Goal: Complete application form

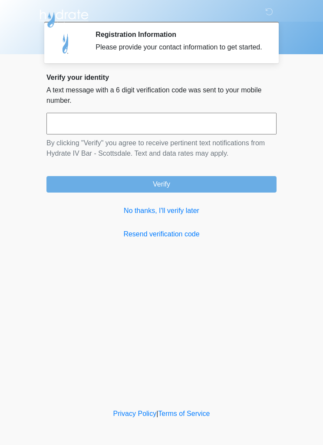
click at [215, 131] on input "text" at bounding box center [161, 124] width 230 height 22
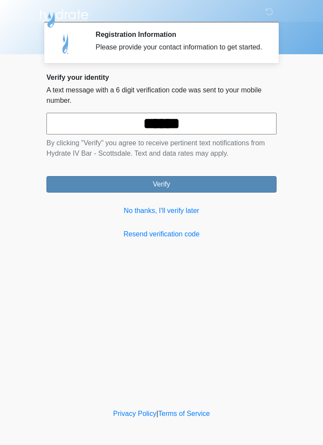
type input "******"
click at [218, 190] on button "Verify" at bounding box center [161, 184] width 230 height 16
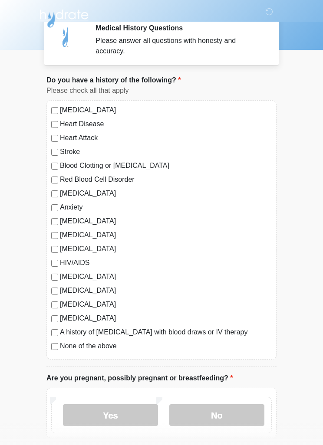
scroll to position [4, 0]
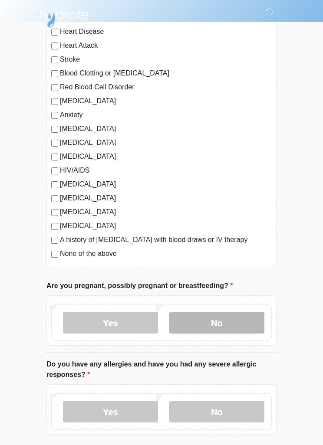
click at [229, 321] on label "No" at bounding box center [216, 323] width 95 height 22
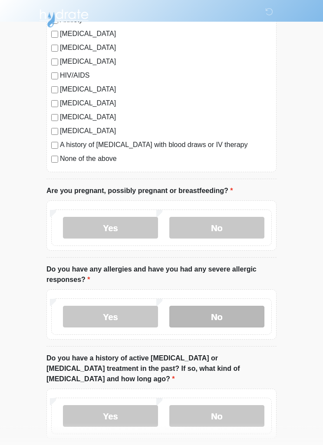
click at [233, 317] on label "No" at bounding box center [216, 317] width 95 height 22
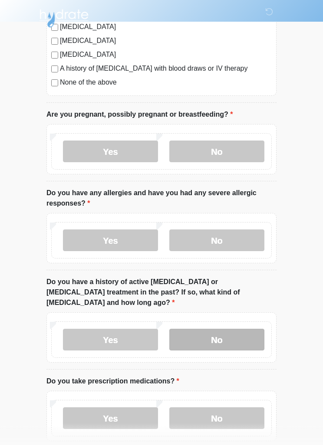
click at [231, 329] on label "No" at bounding box center [216, 340] width 95 height 22
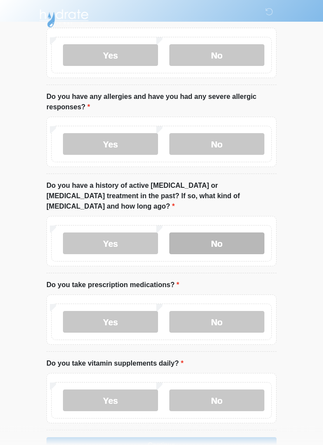
scroll to position [366, 0]
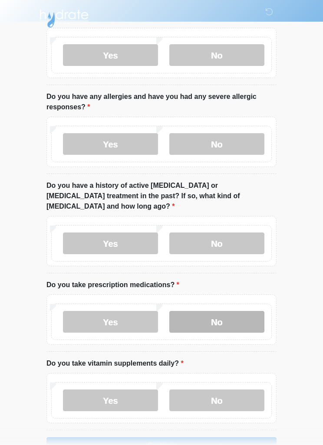
click at [232, 311] on label "No" at bounding box center [216, 322] width 95 height 22
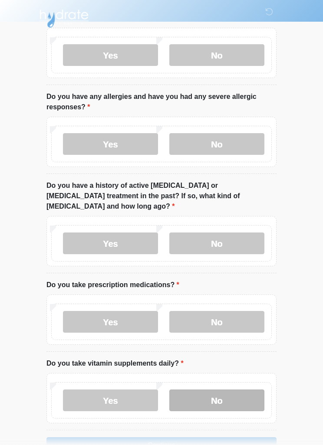
click at [229, 389] on label "No" at bounding box center [216, 400] width 95 height 22
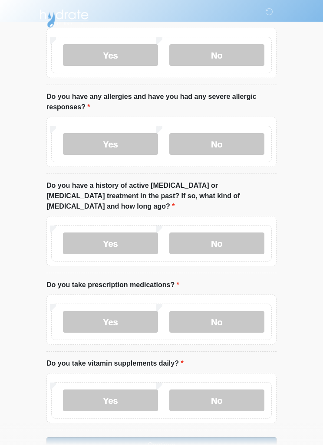
click at [186, 437] on button "Continue" at bounding box center [161, 445] width 230 height 16
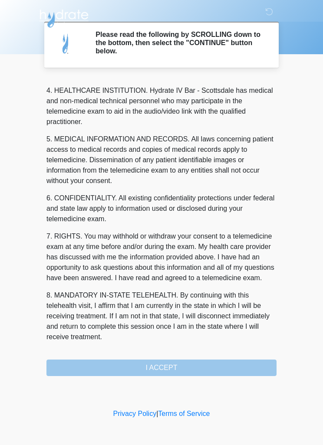
scroll to position [242, 0]
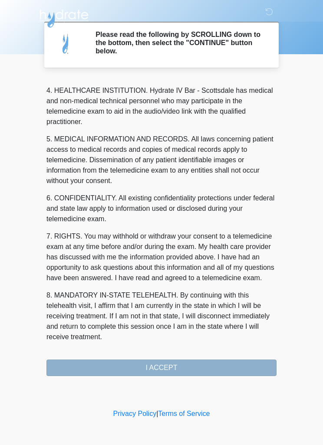
click at [165, 367] on button "I ACCEPT" at bounding box center [161, 368] width 230 height 16
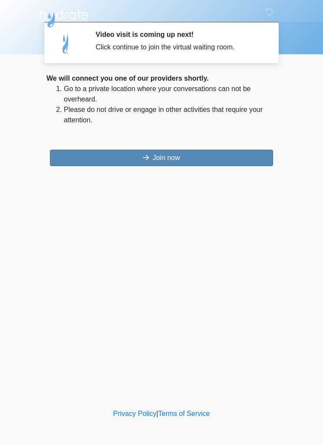
click at [192, 154] on button "Join now" at bounding box center [161, 158] width 223 height 16
